Goal: Information Seeking & Learning: Learn about a topic

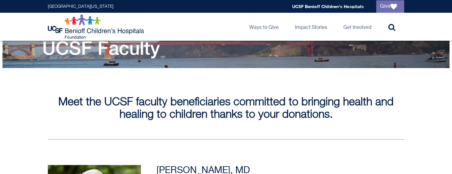
scroll to position [86, 0]
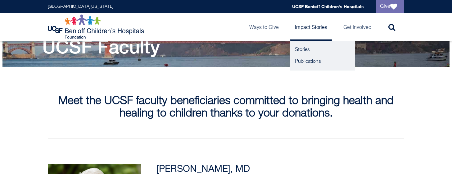
click at [304, 28] on link "Impact Stories" at bounding box center [311, 27] width 42 height 28
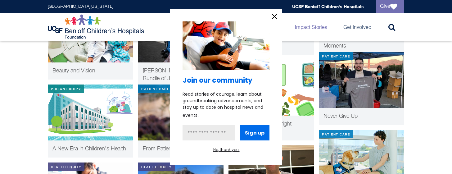
scroll to position [300, 0]
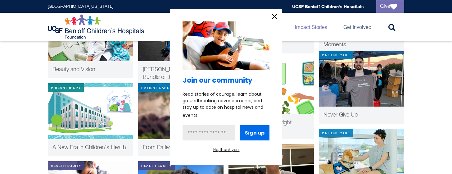
click at [274, 14] on icon "information" at bounding box center [274, 16] width 9 height 9
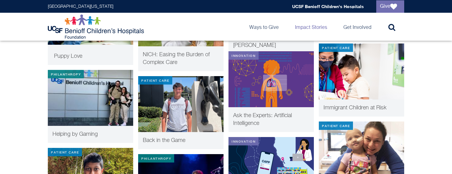
scroll to position [476, 0]
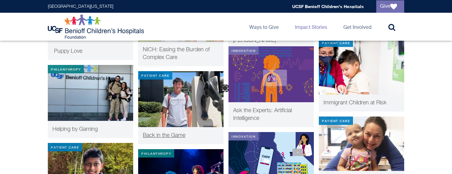
click at [194, 105] on img at bounding box center [180, 99] width 85 height 56
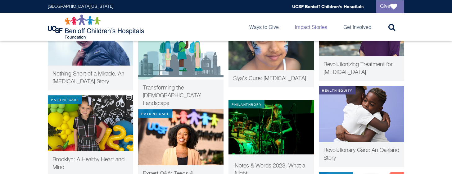
scroll to position [771, 0]
